Goal: Navigation & Orientation: Find specific page/section

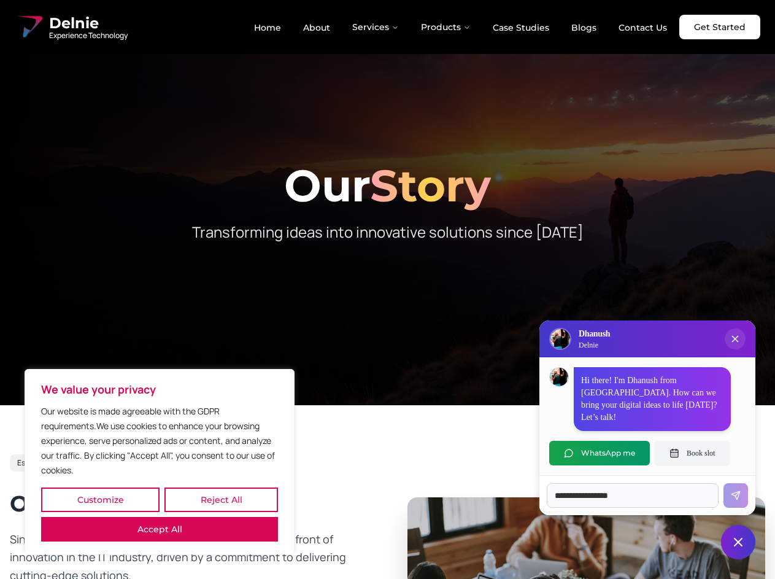
click at [100, 499] on button "Customize" at bounding box center [100, 499] width 118 height 25
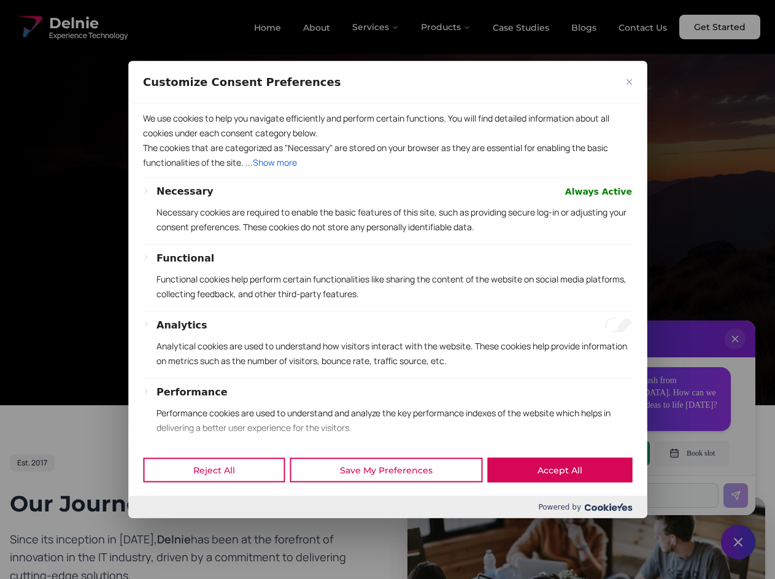
click at [221, 499] on div at bounding box center [387, 289] width 775 height 579
click at [160, 140] on p "We use cookies to help you navigate efficiently and perform certain functions. …" at bounding box center [387, 124] width 489 height 29
click at [387, 169] on p "The cookies that are categorized as "Necessary" are stored on your browser as t…" at bounding box center [387, 154] width 489 height 29
click at [376, 27] on div at bounding box center [387, 289] width 775 height 579
click at [446, 27] on div at bounding box center [387, 289] width 775 height 579
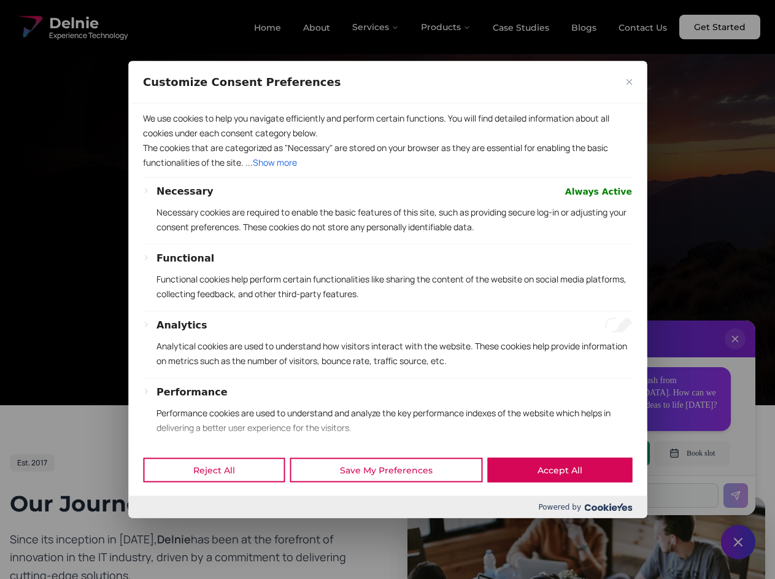
click at [735, 351] on div at bounding box center [387, 289] width 775 height 579
click at [600, 453] on div "Reject All Save My Preferences Accept All" at bounding box center [387, 470] width 519 height 52
click at [692, 453] on div at bounding box center [387, 289] width 775 height 579
click at [738, 542] on div at bounding box center [387, 289] width 775 height 579
